Goal: Information Seeking & Learning: Check status

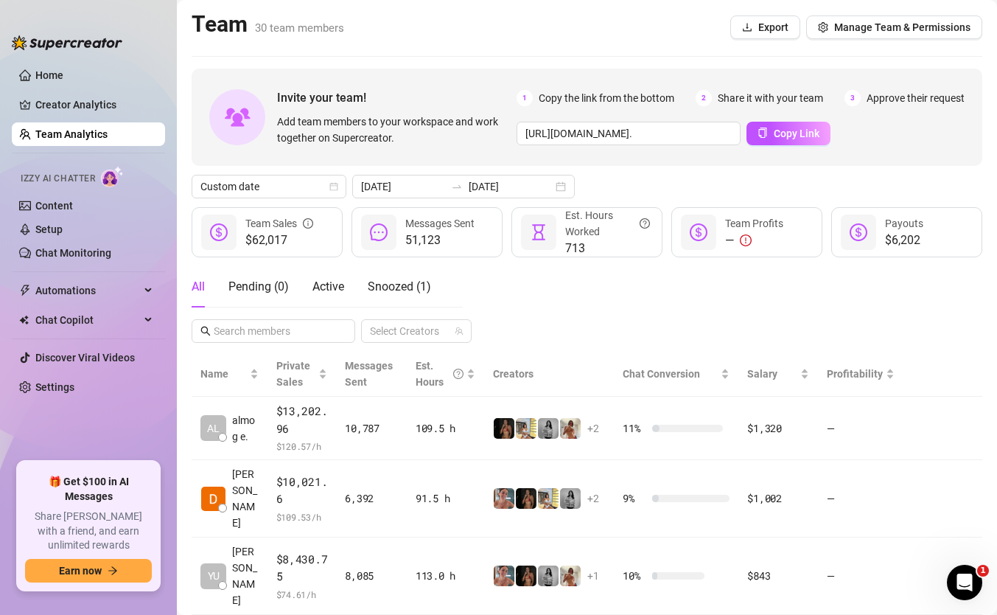
scroll to position [336, 0]
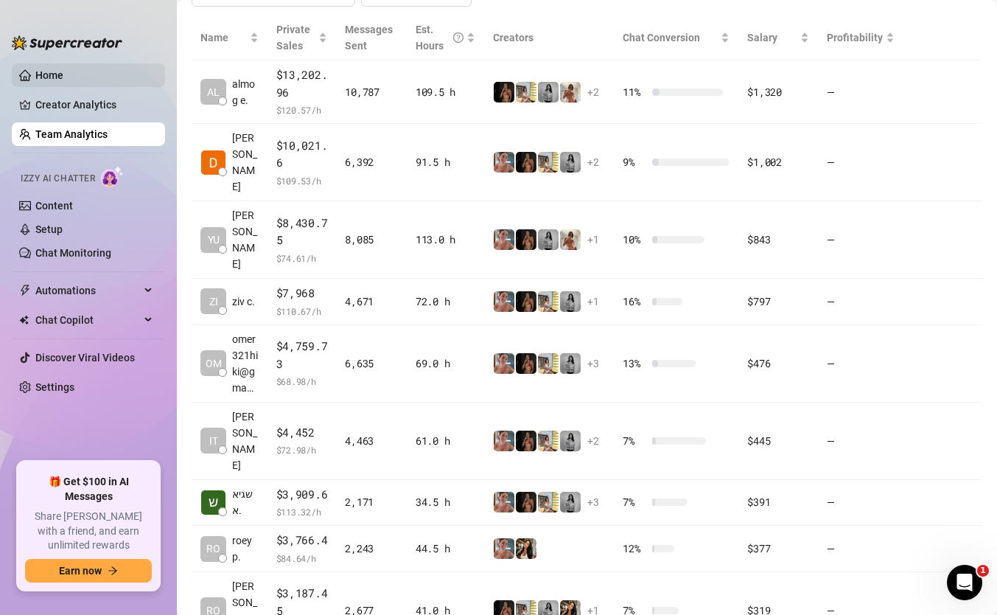
click at [63, 75] on link "Home" at bounding box center [49, 75] width 28 height 12
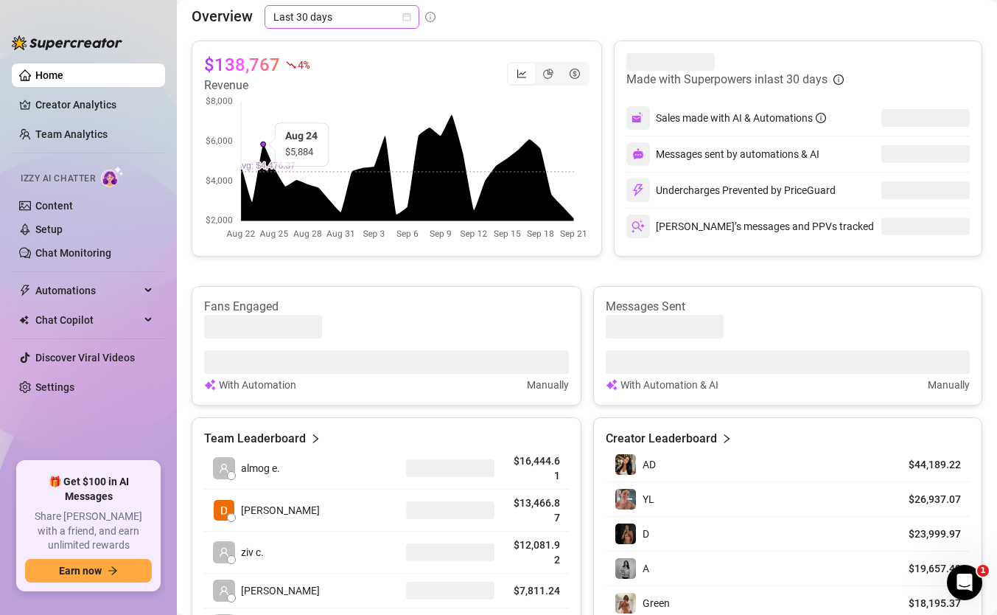
click at [346, 13] on span "Last 30 days" at bounding box center [341, 17] width 137 height 22
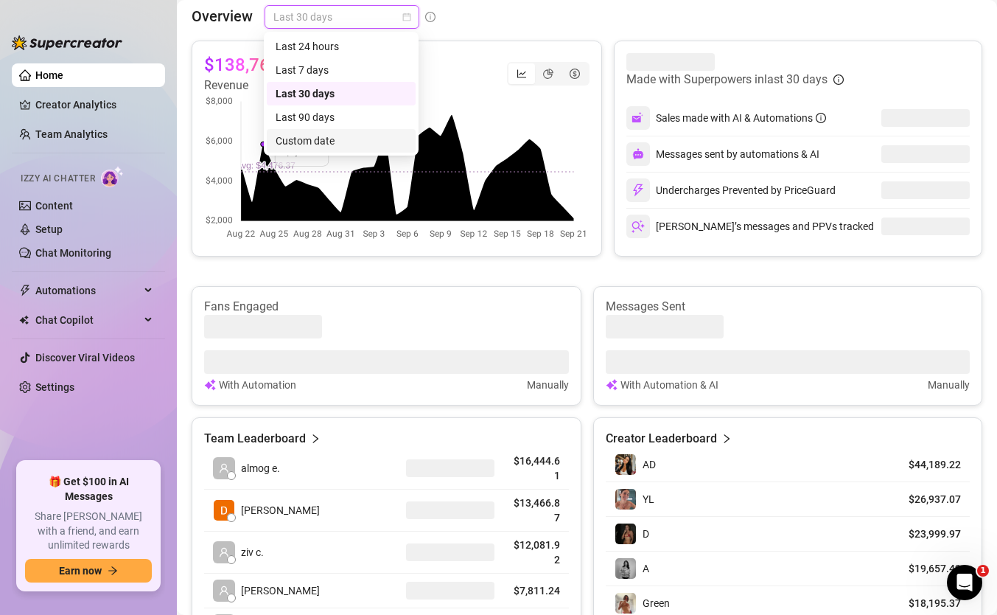
click at [312, 129] on div "Custom date" at bounding box center [341, 141] width 149 height 24
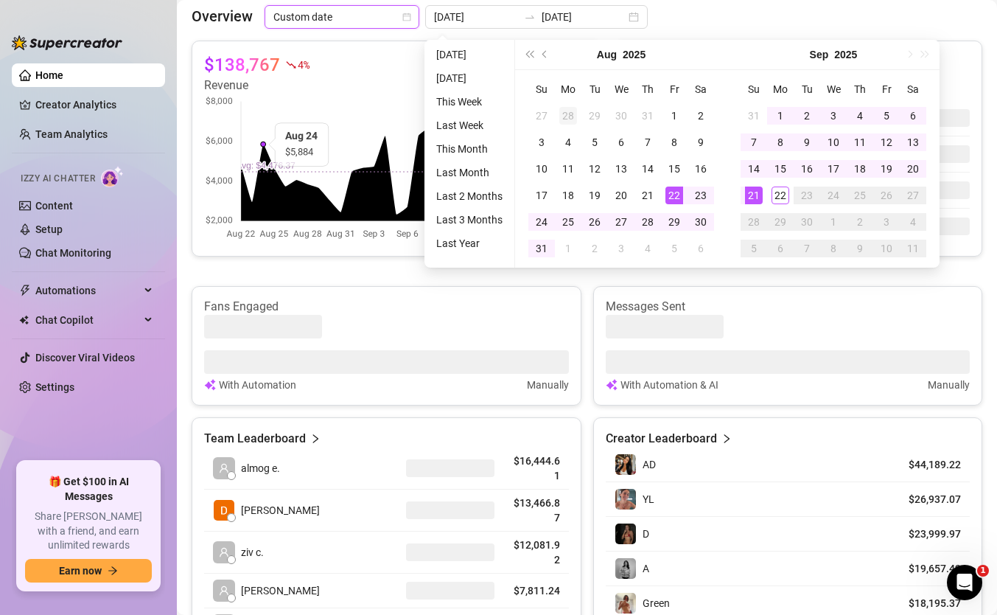
type input "[DATE]"
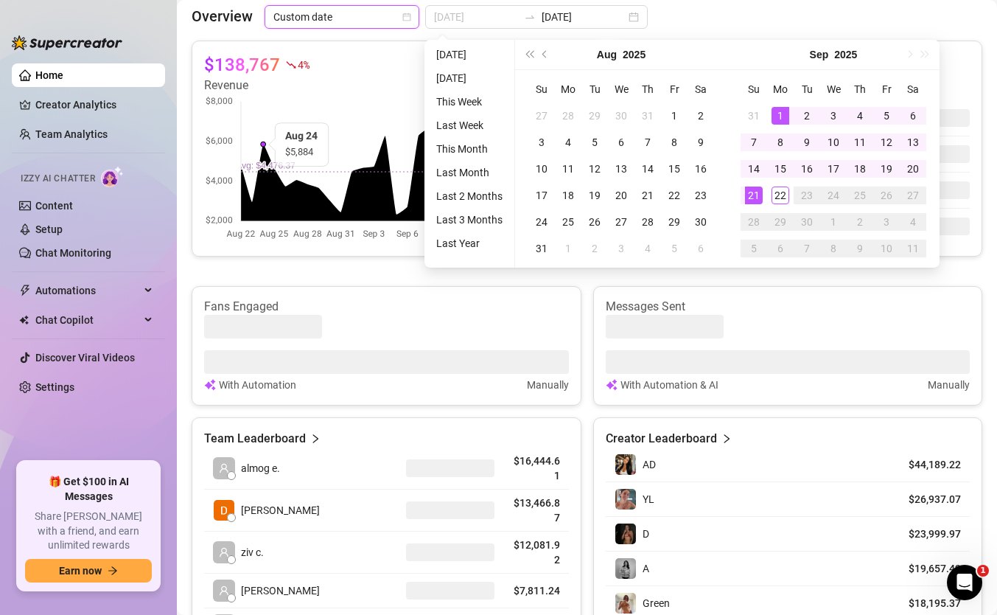
click at [782, 114] on div "1" at bounding box center [781, 116] width 18 height 18
type input "[DATE]"
click at [776, 197] on div "22" at bounding box center [781, 195] width 18 height 18
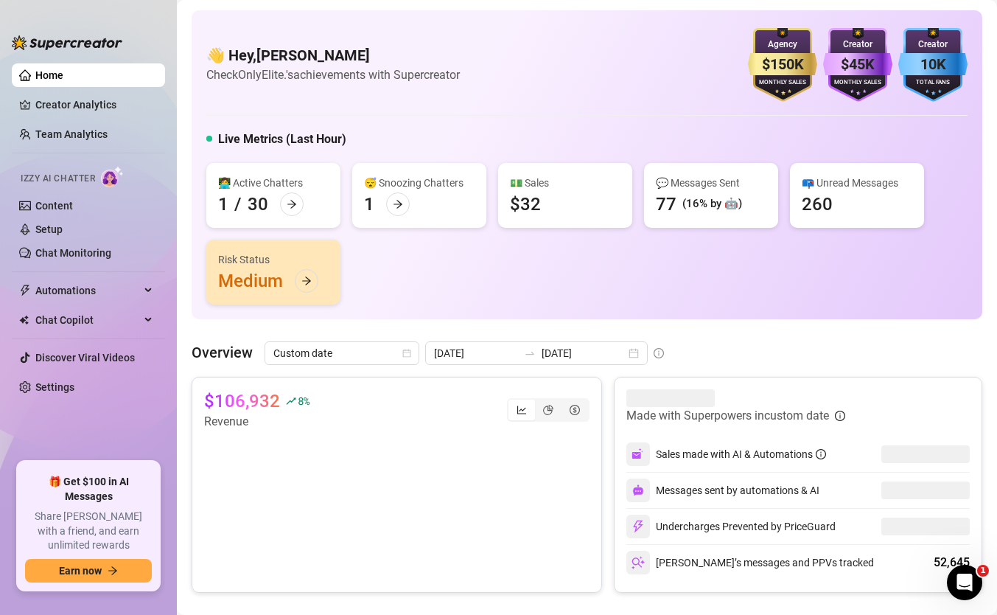
click at [531, 498] on canvas at bounding box center [396, 503] width 385 height 147
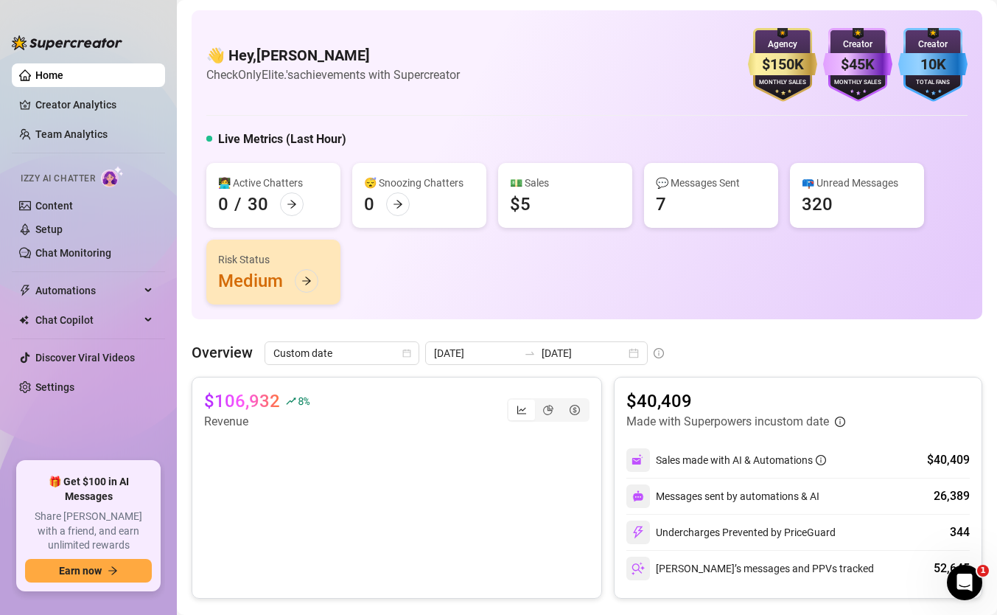
scroll to position [18, 0]
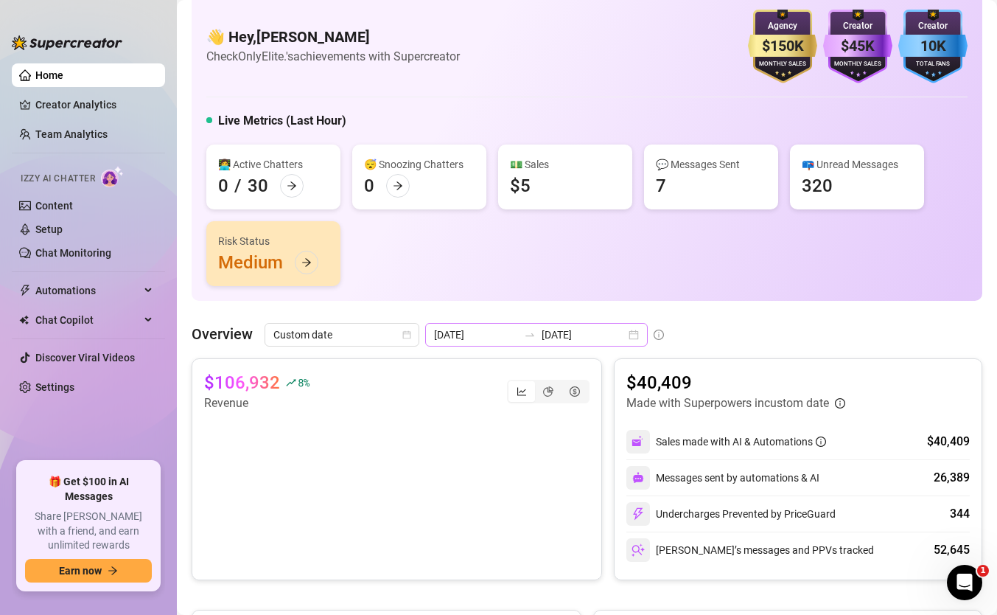
click at [524, 334] on icon "swap-right" at bounding box center [530, 335] width 12 height 12
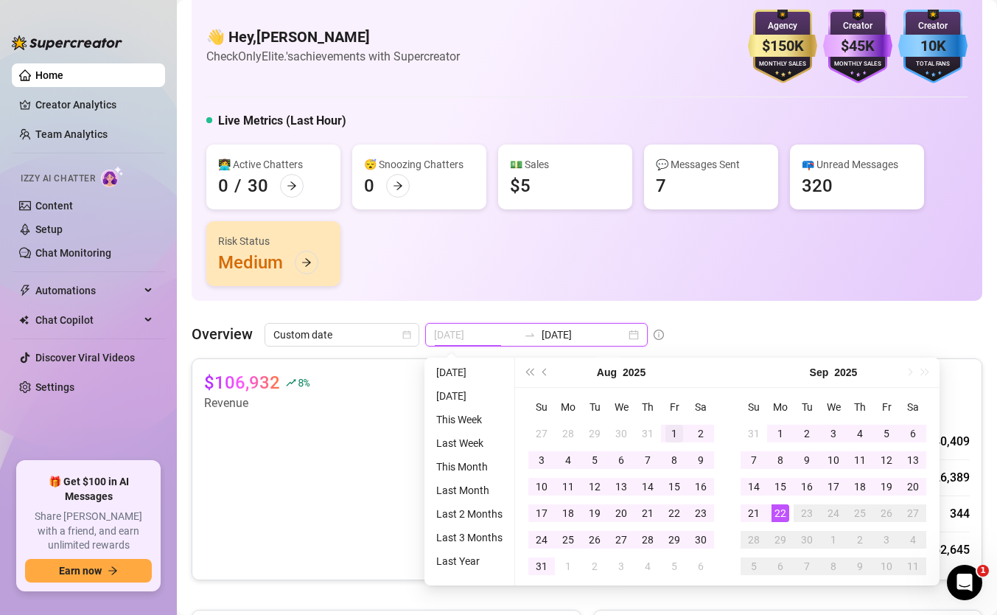
type input "[DATE]"
click at [668, 427] on div "1" at bounding box center [675, 434] width 18 height 18
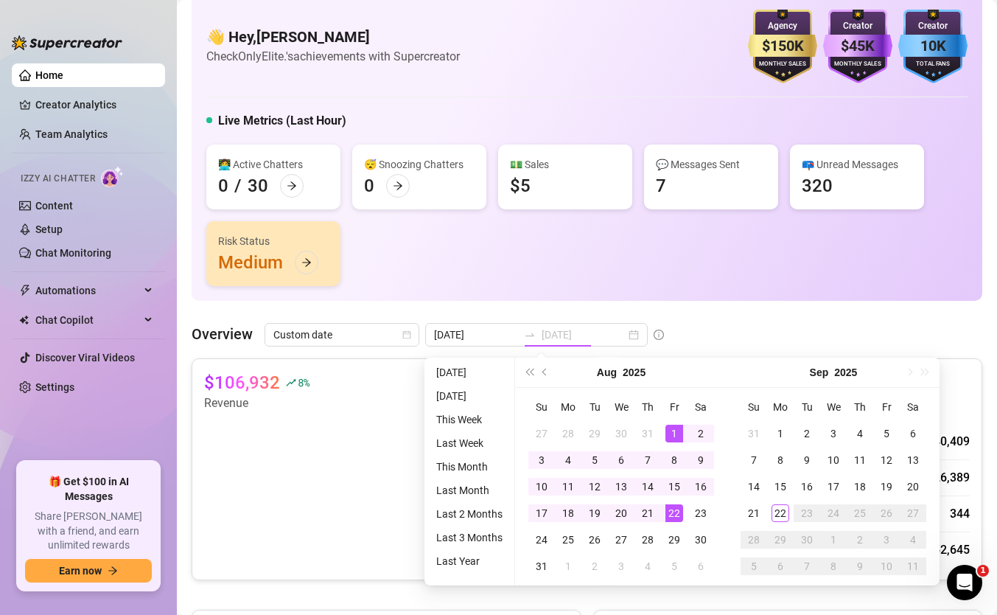
click at [668, 512] on div "22" at bounding box center [675, 513] width 18 height 18
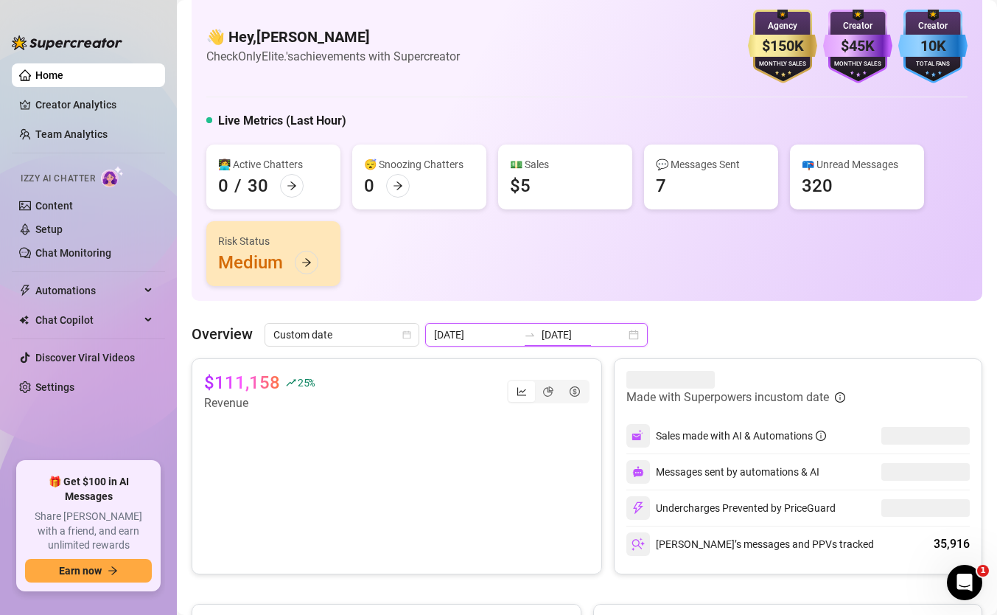
click at [554, 334] on input "[DATE]" at bounding box center [584, 334] width 84 height 16
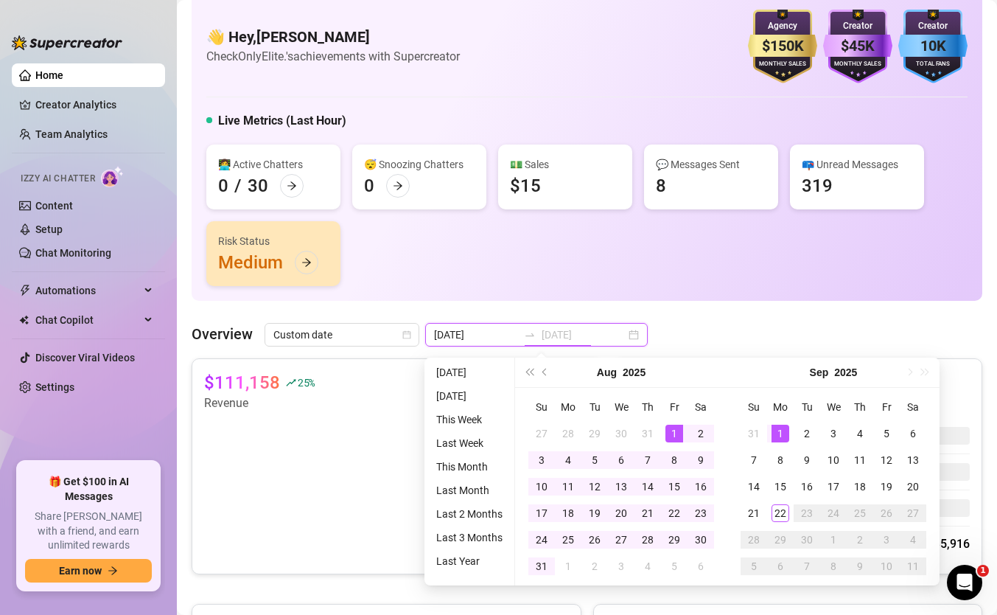
type input "[DATE]"
click at [778, 427] on div "1" at bounding box center [781, 434] width 18 height 18
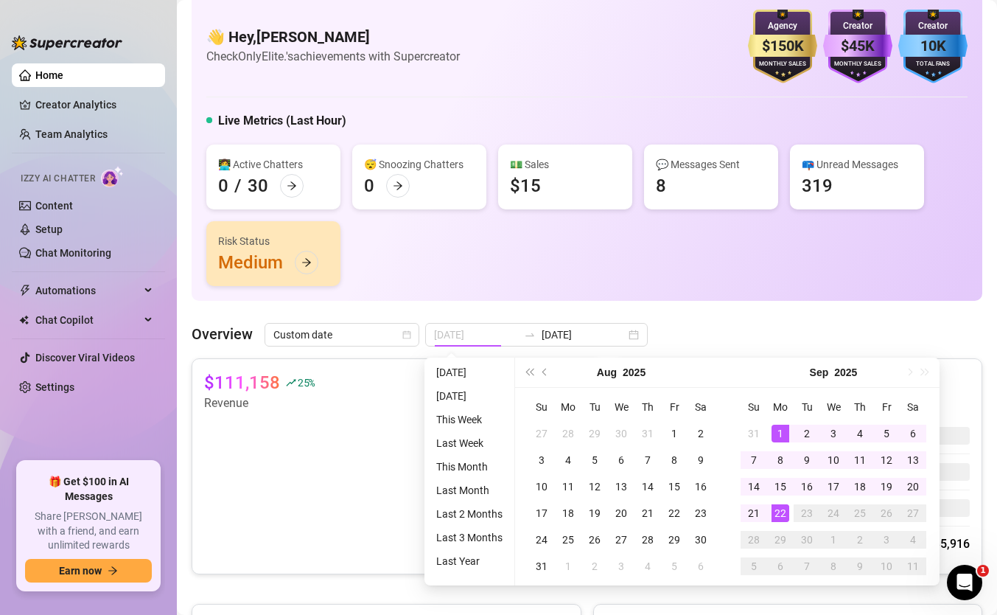
drag, startPoint x: 783, startPoint y: 508, endPoint x: 764, endPoint y: 610, distance: 104.2
click at [783, 508] on div "22" at bounding box center [781, 513] width 18 height 18
type input "[DATE]"
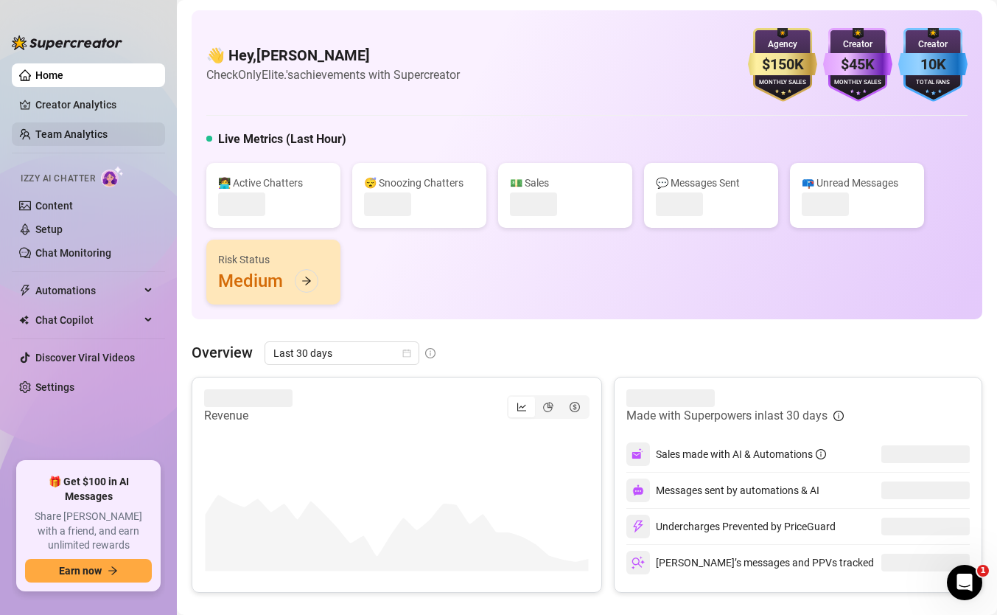
click at [54, 128] on link "Team Analytics" at bounding box center [71, 134] width 72 height 12
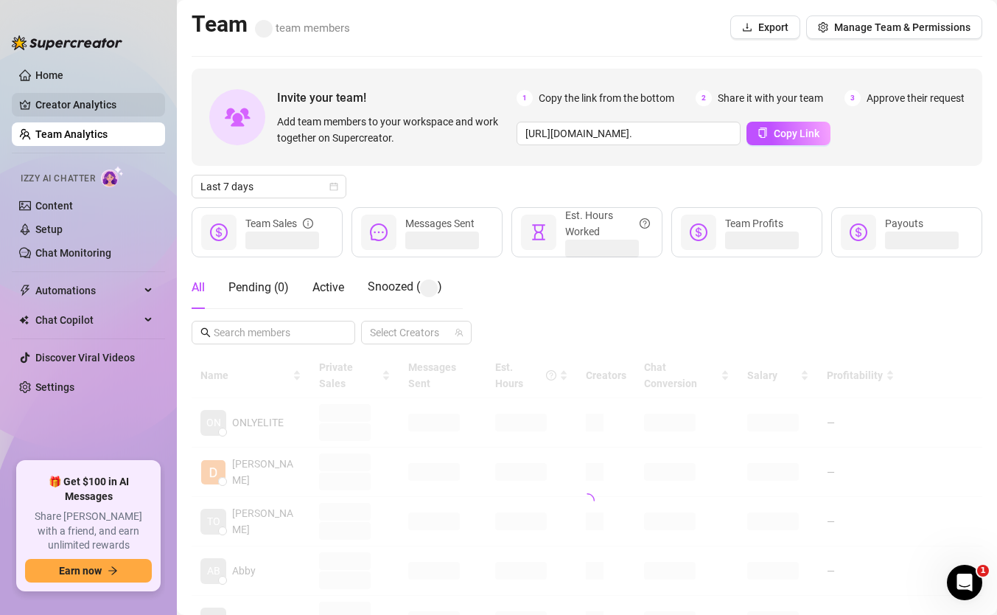
click at [66, 116] on link "Creator Analytics" at bounding box center [94, 105] width 118 height 24
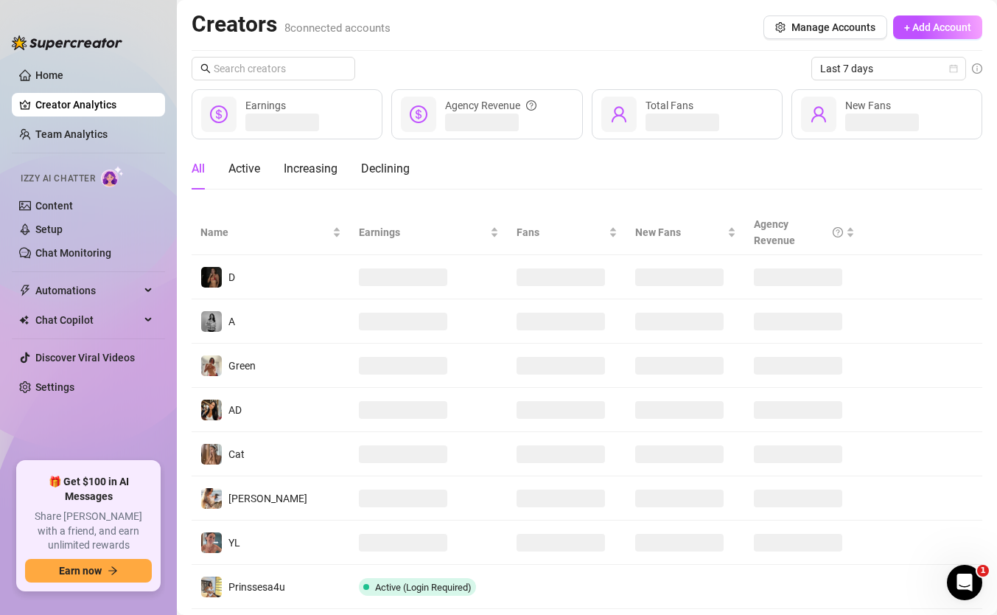
click at [66, 116] on link "Creator Analytics" at bounding box center [94, 105] width 118 height 24
click at [63, 80] on link "Home" at bounding box center [49, 75] width 28 height 12
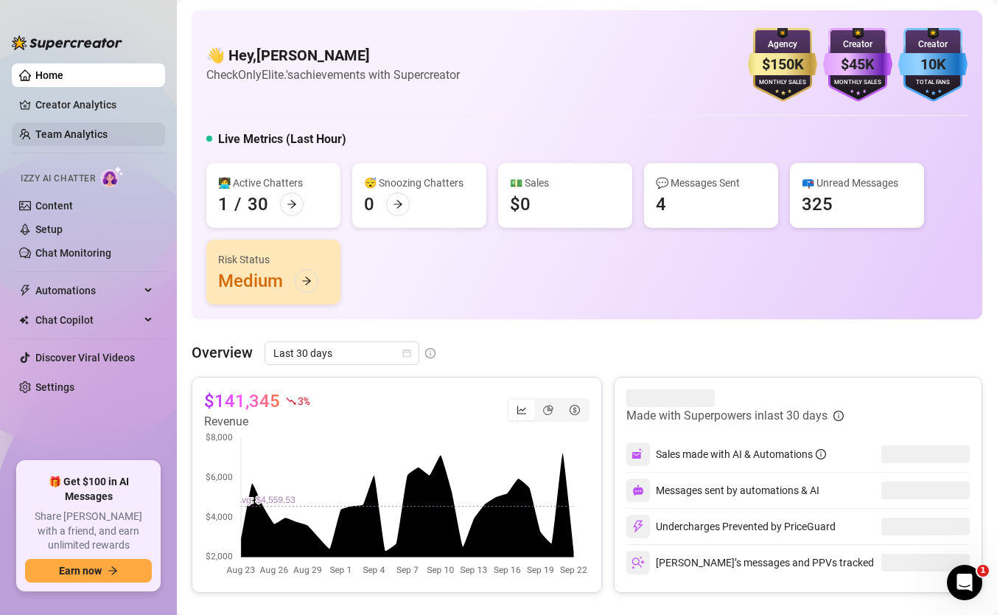
click at [88, 131] on link "Team Analytics" at bounding box center [71, 134] width 72 height 12
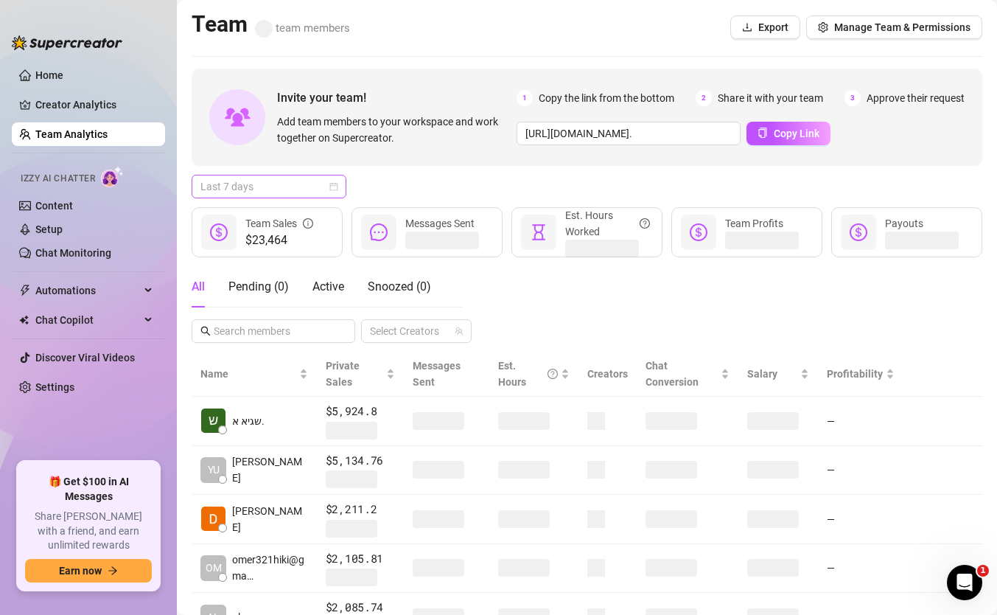
click at [310, 191] on span "Last 7 days" at bounding box center [268, 186] width 137 height 22
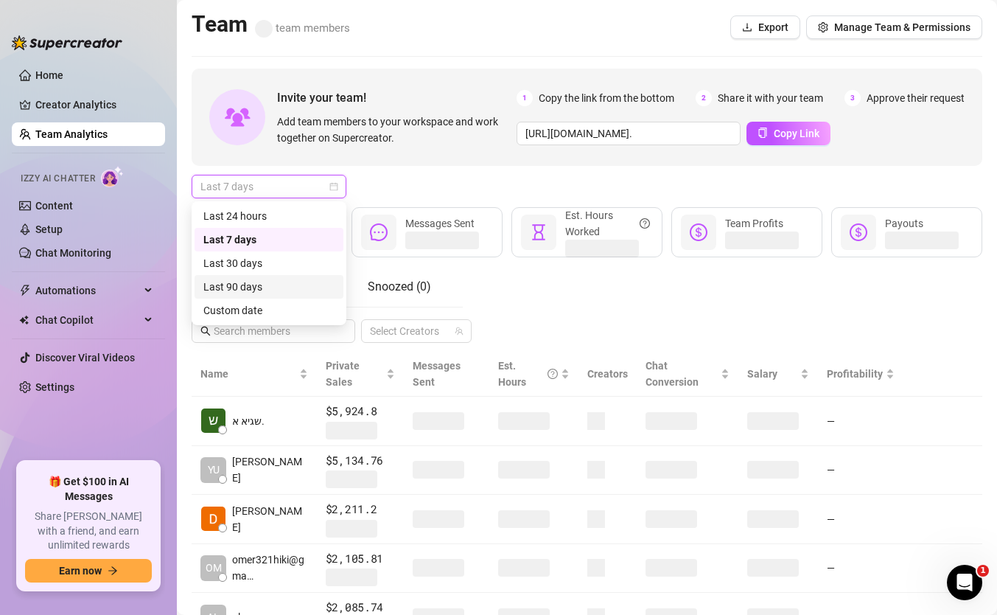
click at [304, 296] on div "Last 90 days" at bounding box center [269, 287] width 149 height 24
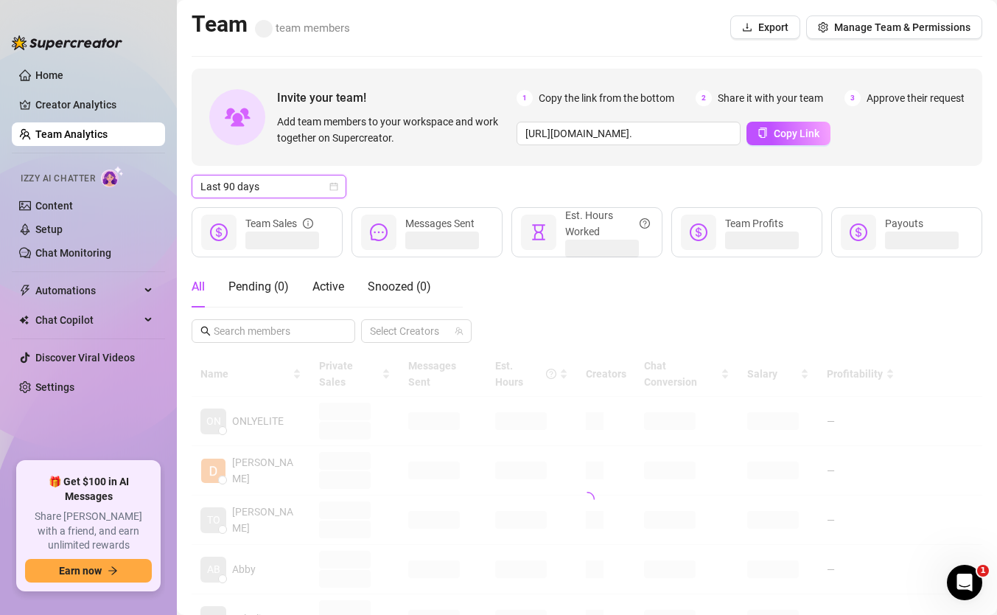
click at [301, 312] on div "All Pending ( 0 ) Active Snoozed ( 0 )" at bounding box center [327, 292] width 271 height 53
click at [300, 195] on span "Last 90 days" at bounding box center [268, 186] width 137 height 22
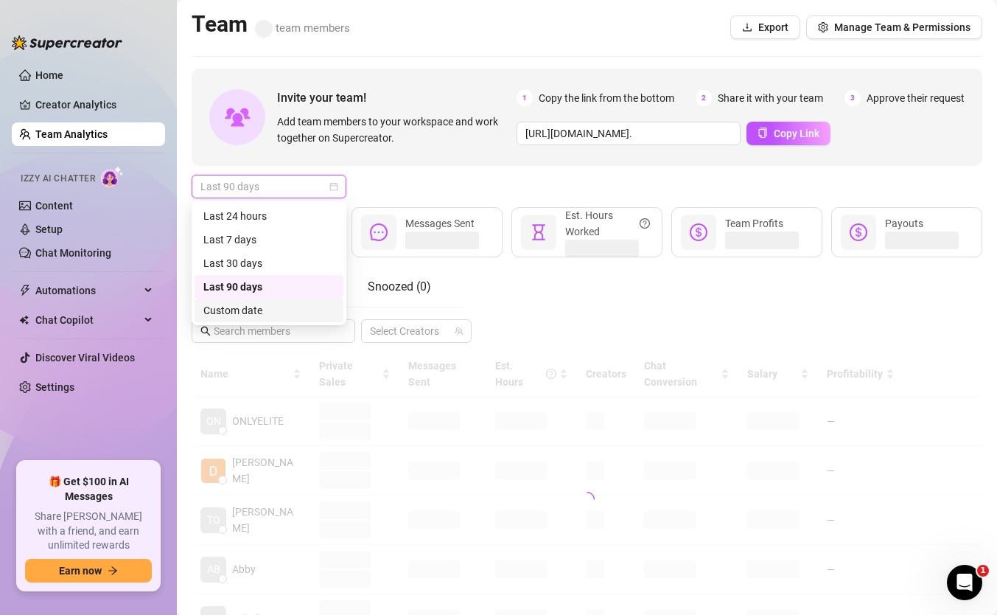
click at [296, 318] on div "Custom date" at bounding box center [268, 310] width 131 height 16
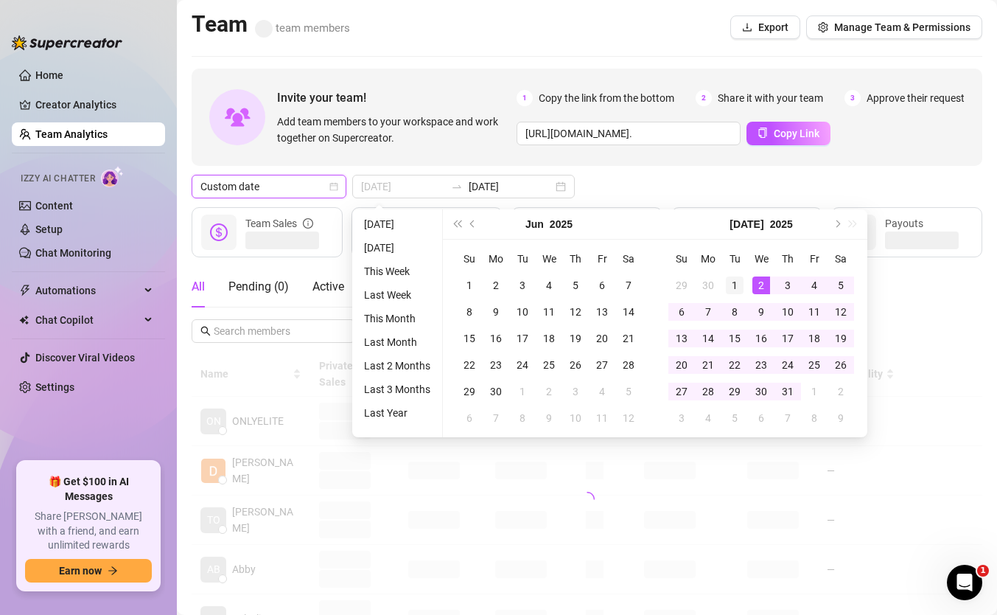
type input "2025-07-01"
click at [728, 278] on div "1" at bounding box center [735, 285] width 18 height 18
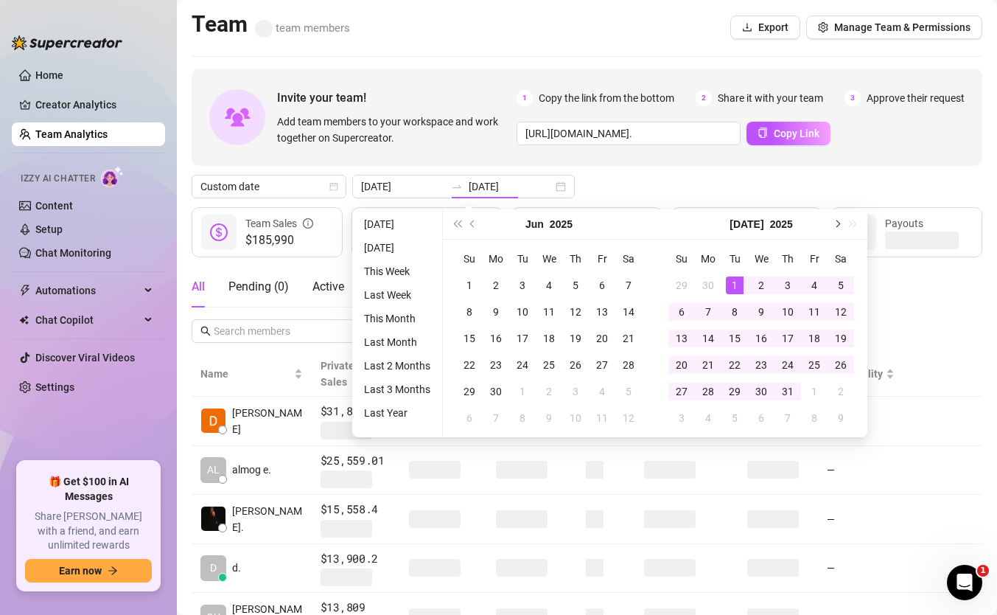
click at [837, 233] on button "Next month (PageDown)" at bounding box center [836, 223] width 16 height 29
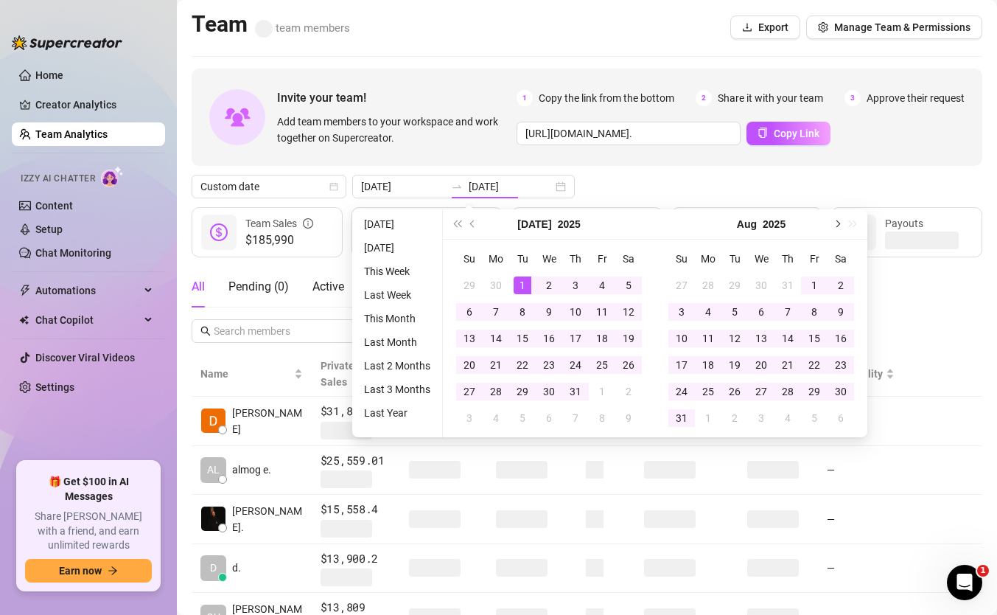
click at [837, 233] on button "Next month (PageDown)" at bounding box center [836, 223] width 16 height 29
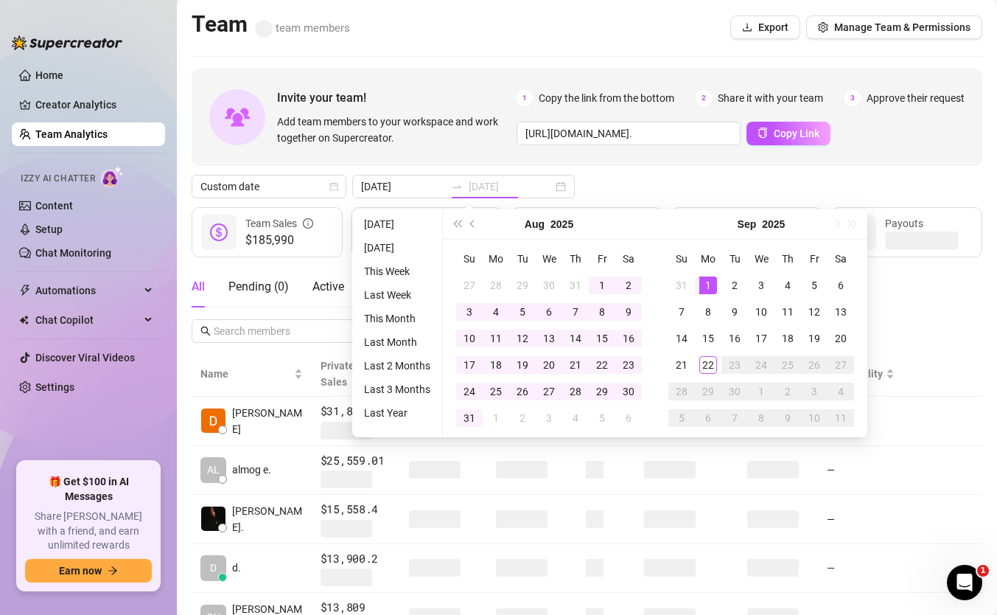
click at [703, 282] on div "1" at bounding box center [708, 285] width 18 height 18
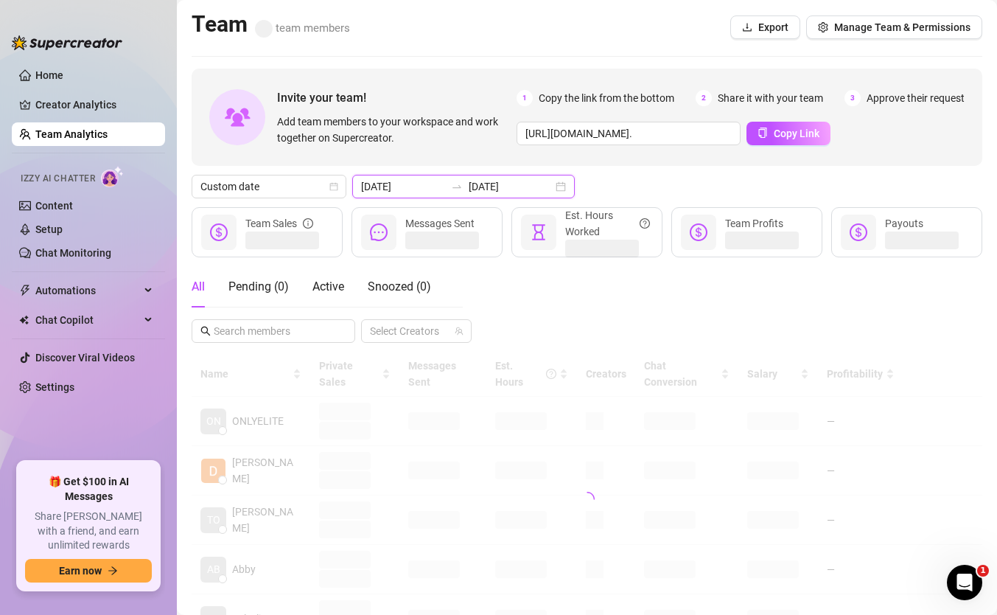
click at [503, 183] on input "[DATE]" at bounding box center [511, 186] width 84 height 16
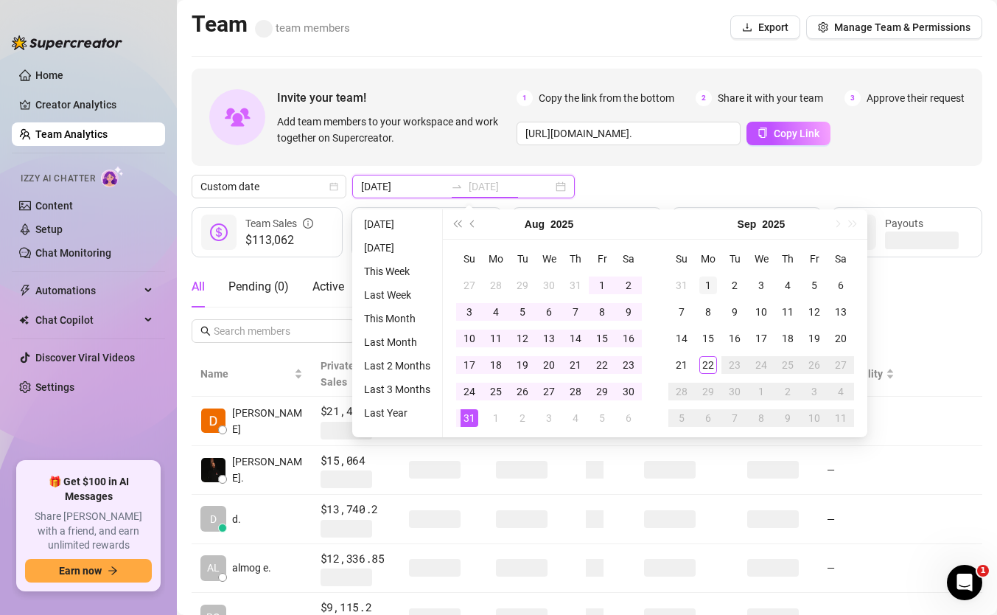
type input "[DATE]"
click at [708, 284] on div "1" at bounding box center [708, 285] width 18 height 18
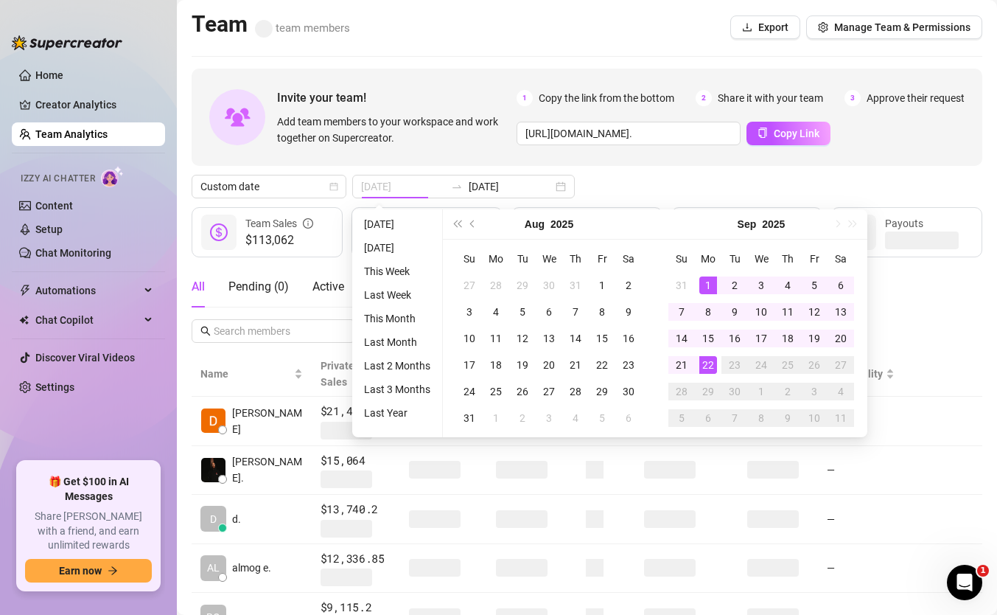
click at [708, 361] on div "22" at bounding box center [708, 365] width 18 height 18
type input "[DATE]"
